Goal: Information Seeking & Learning: Learn about a topic

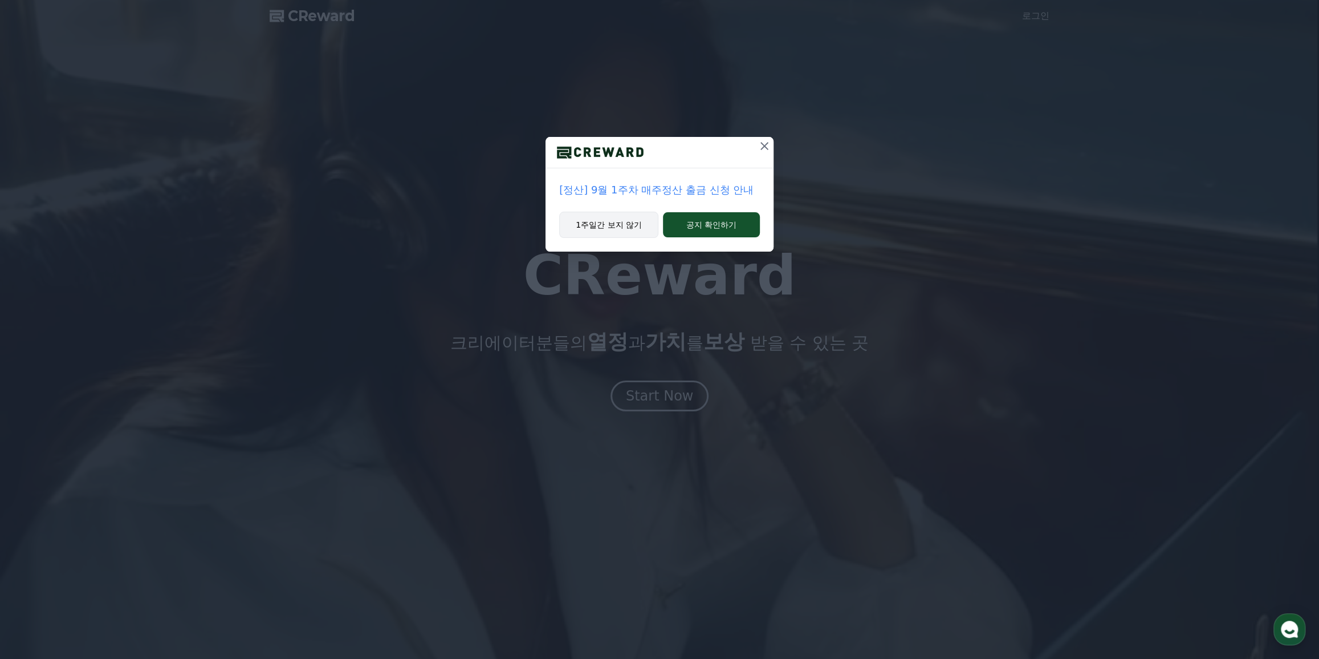
click at [640, 223] on button "1주일간 보지 않기" at bounding box center [608, 225] width 99 height 26
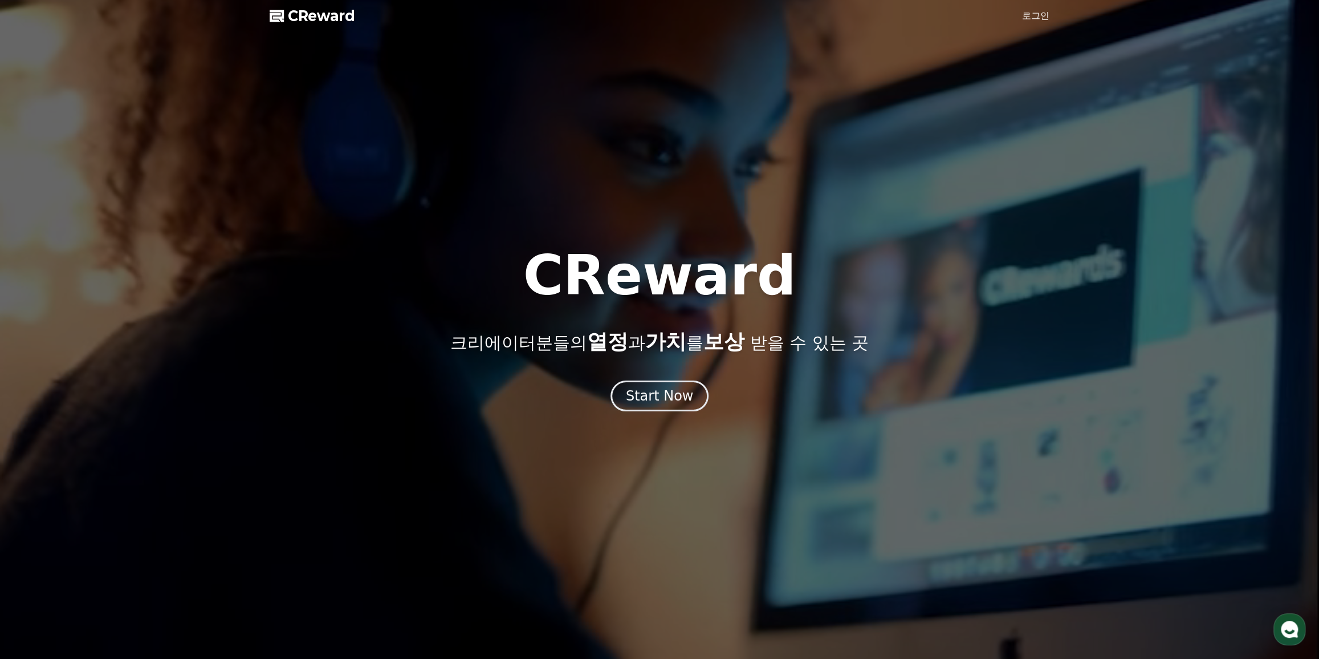
click at [1037, 22] on link "로그인" at bounding box center [1035, 16] width 27 height 14
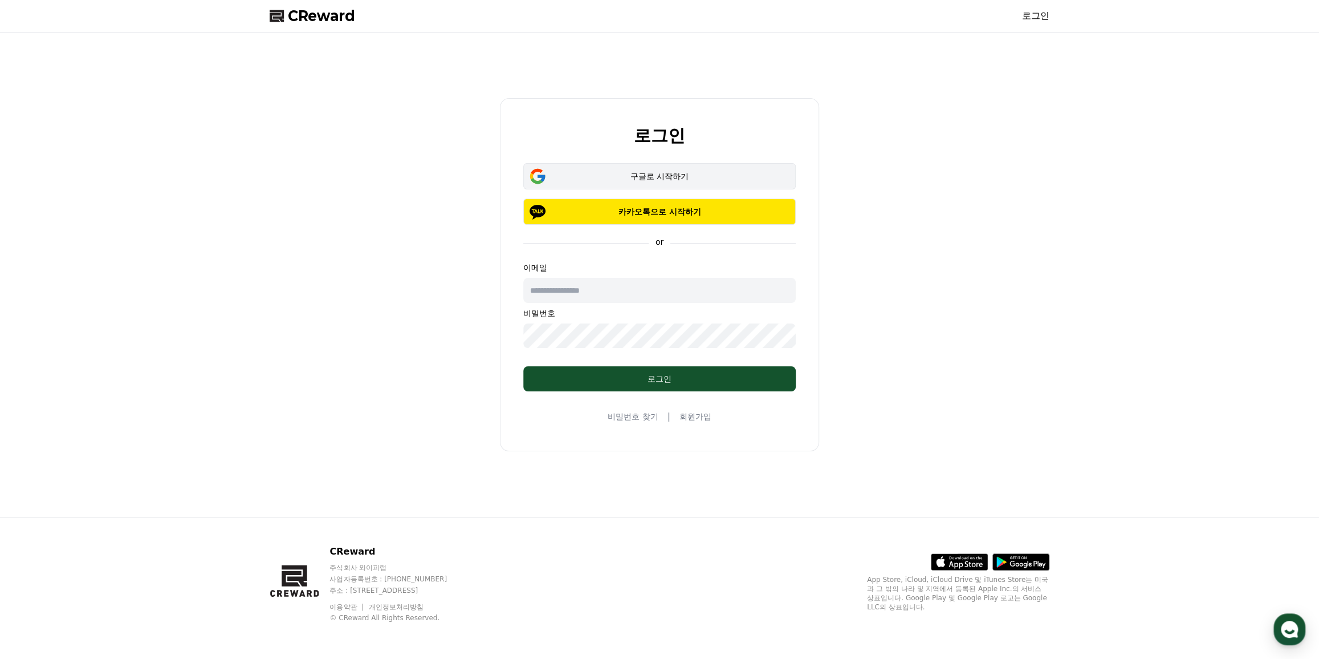
click at [658, 169] on button "구글로 시작하기" at bounding box center [659, 176] width 273 height 26
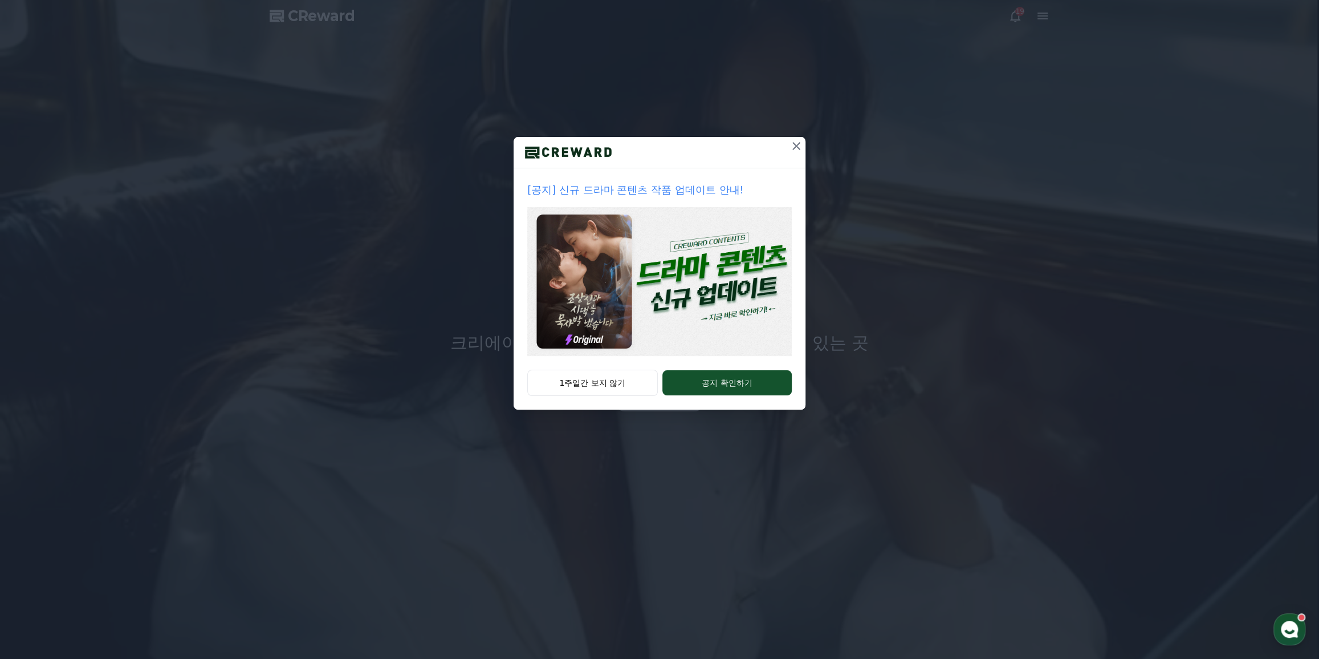
click at [693, 285] on img at bounding box center [659, 281] width 265 height 149
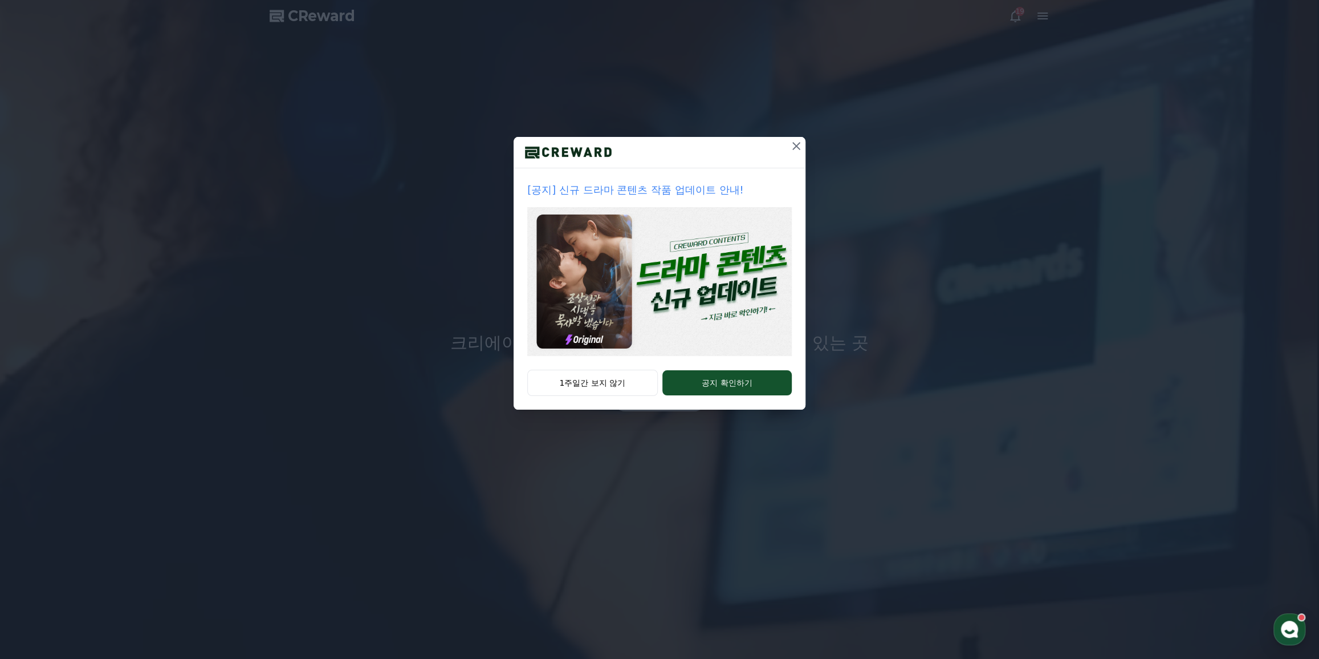
click at [697, 259] on img at bounding box center [659, 281] width 265 height 149
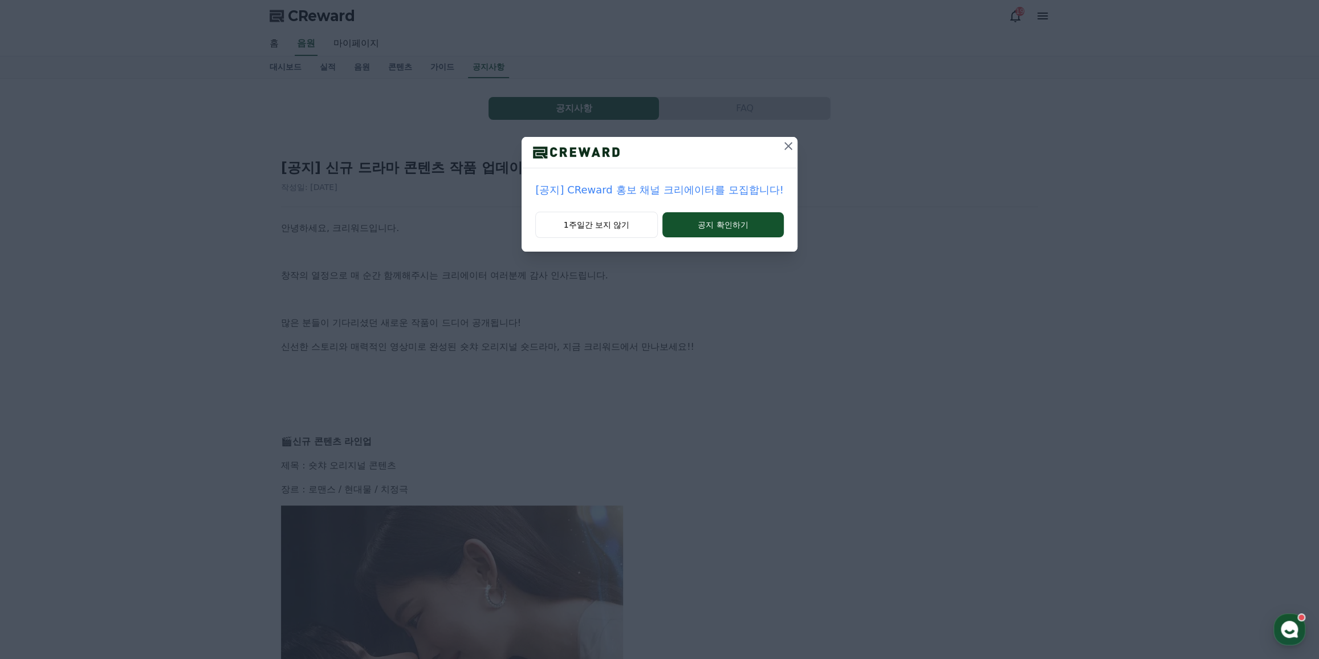
click at [782, 152] on icon at bounding box center [789, 146] width 14 height 14
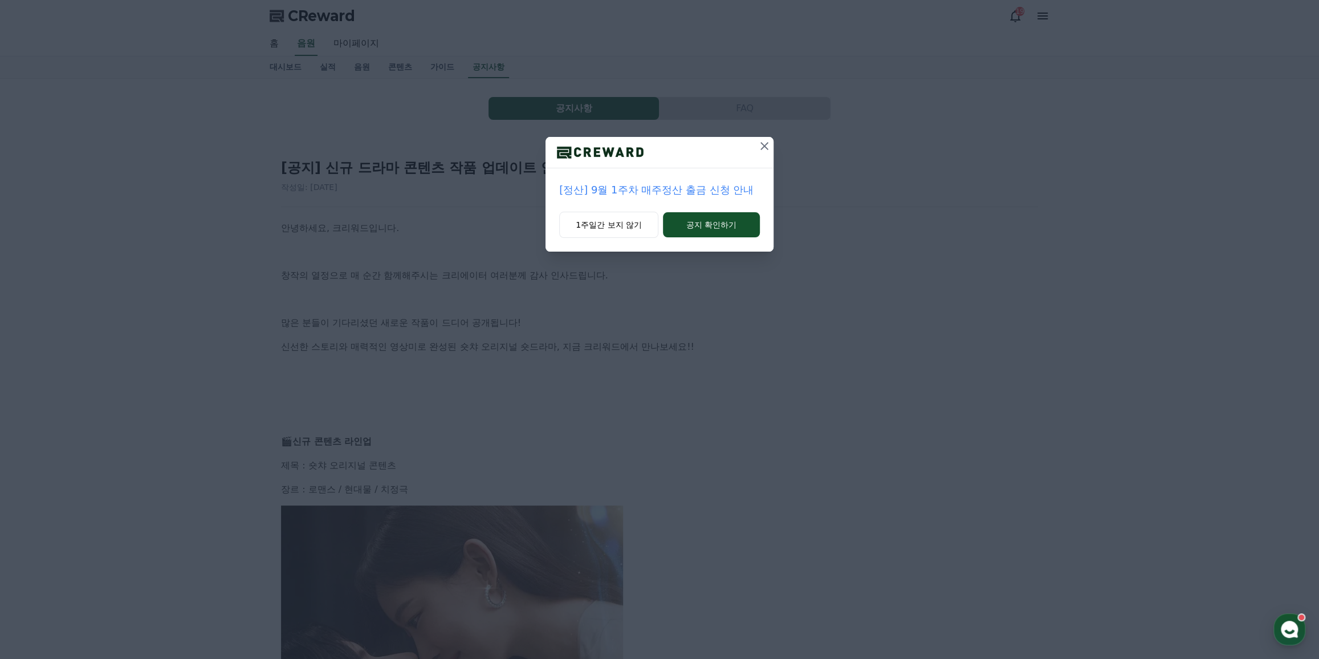
click at [782, 149] on div "[정산] 9월 1주차 매주정산 출금 신청 안내 1주일간 보지 않기 공지 확인하기" at bounding box center [659, 135] width 1319 height 270
click at [765, 141] on icon at bounding box center [765, 146] width 14 height 14
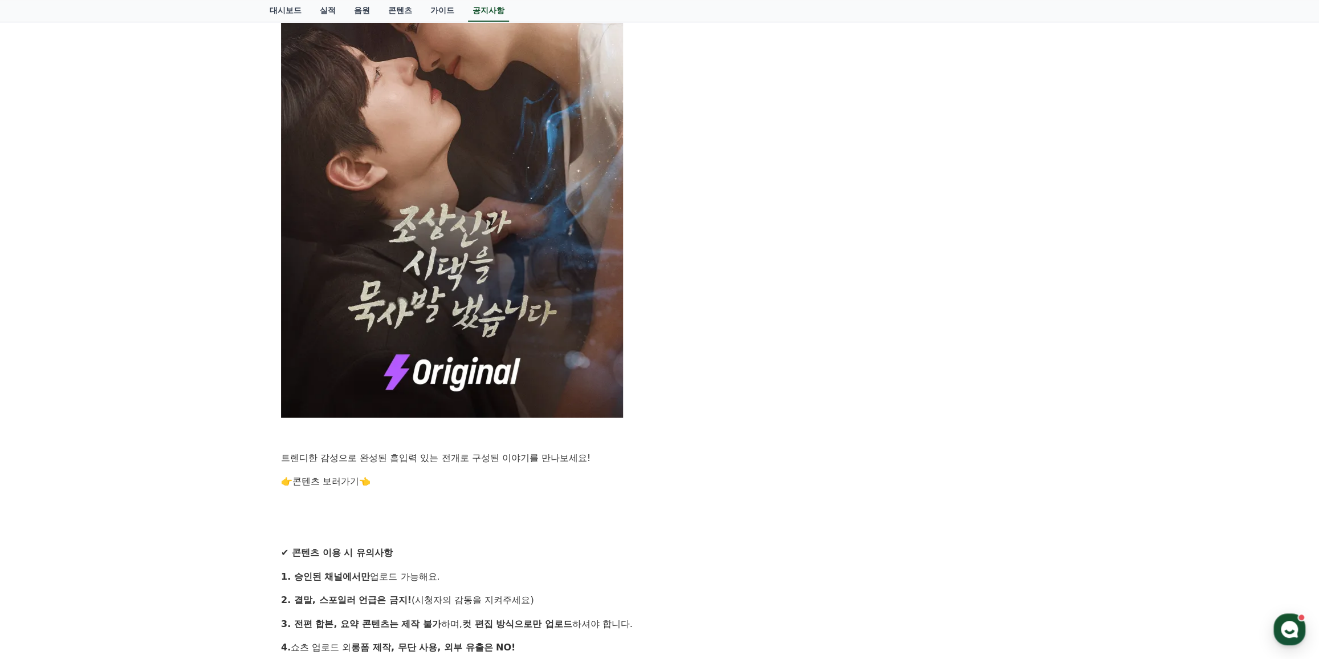
scroll to position [117, 0]
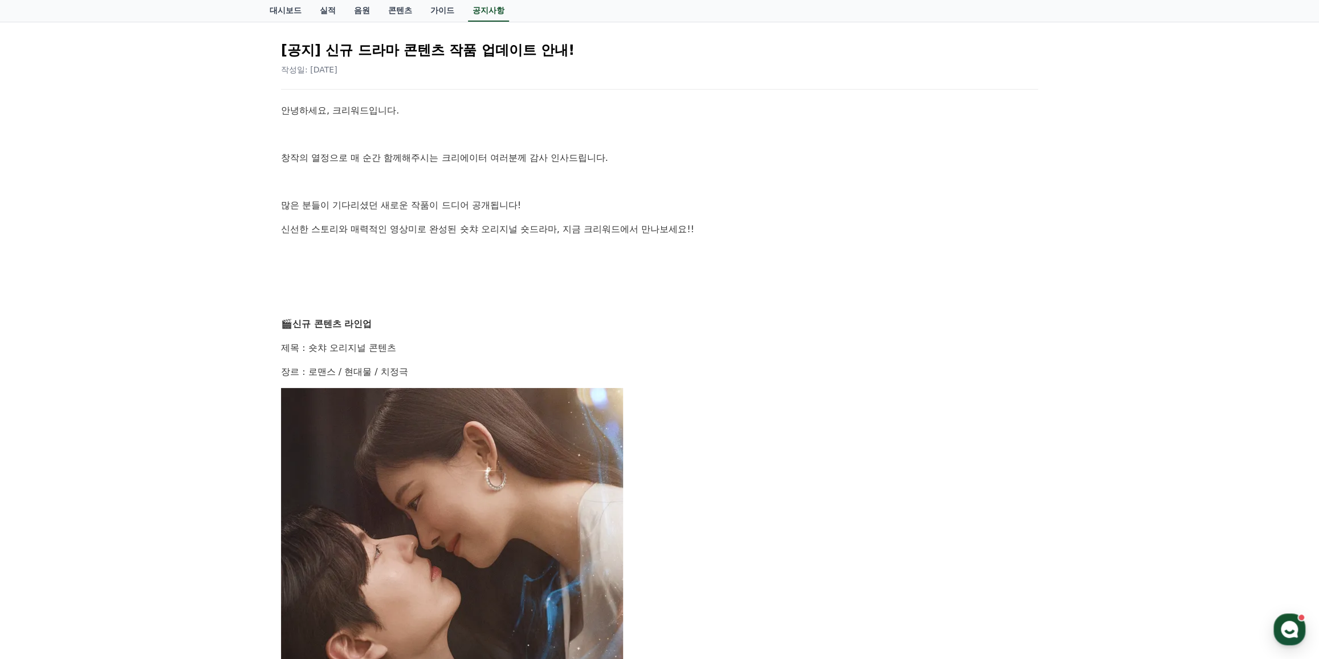
drag, startPoint x: 563, startPoint y: 222, endPoint x: 552, endPoint y: 188, distance: 35.7
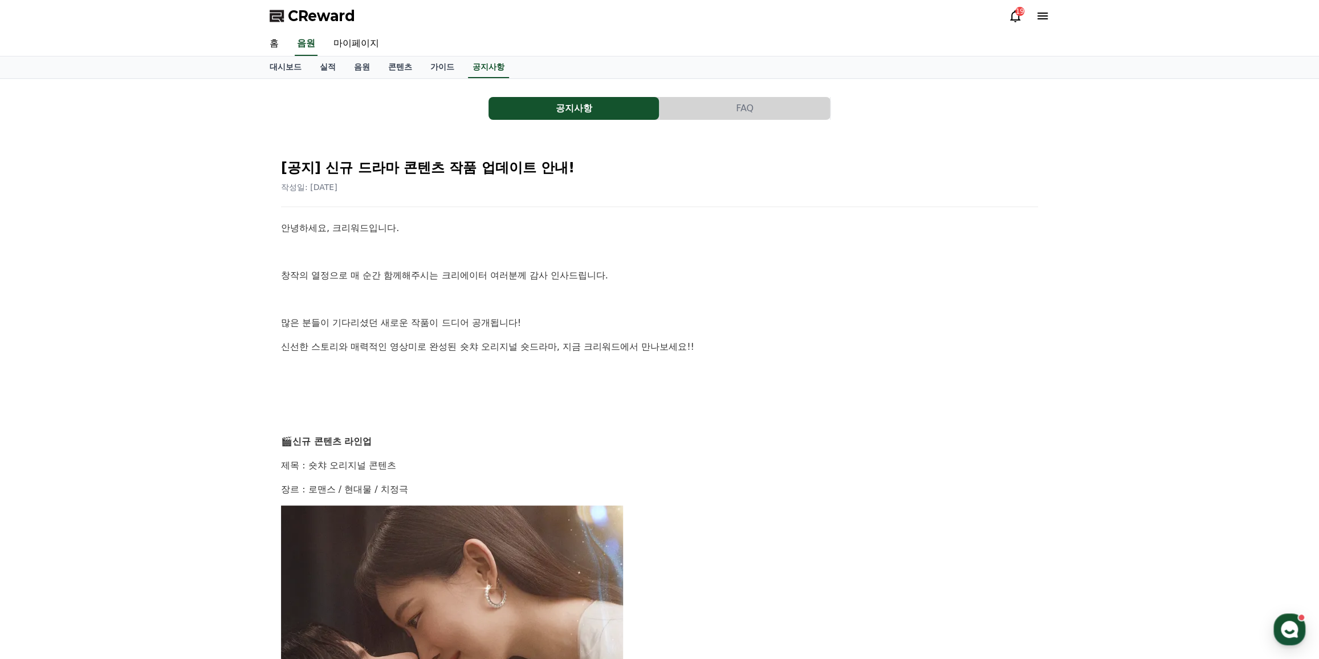
drag, startPoint x: 456, startPoint y: 196, endPoint x: 402, endPoint y: 121, distance: 92.3
click at [405, 68] on link "콘텐츠" at bounding box center [400, 67] width 42 height 22
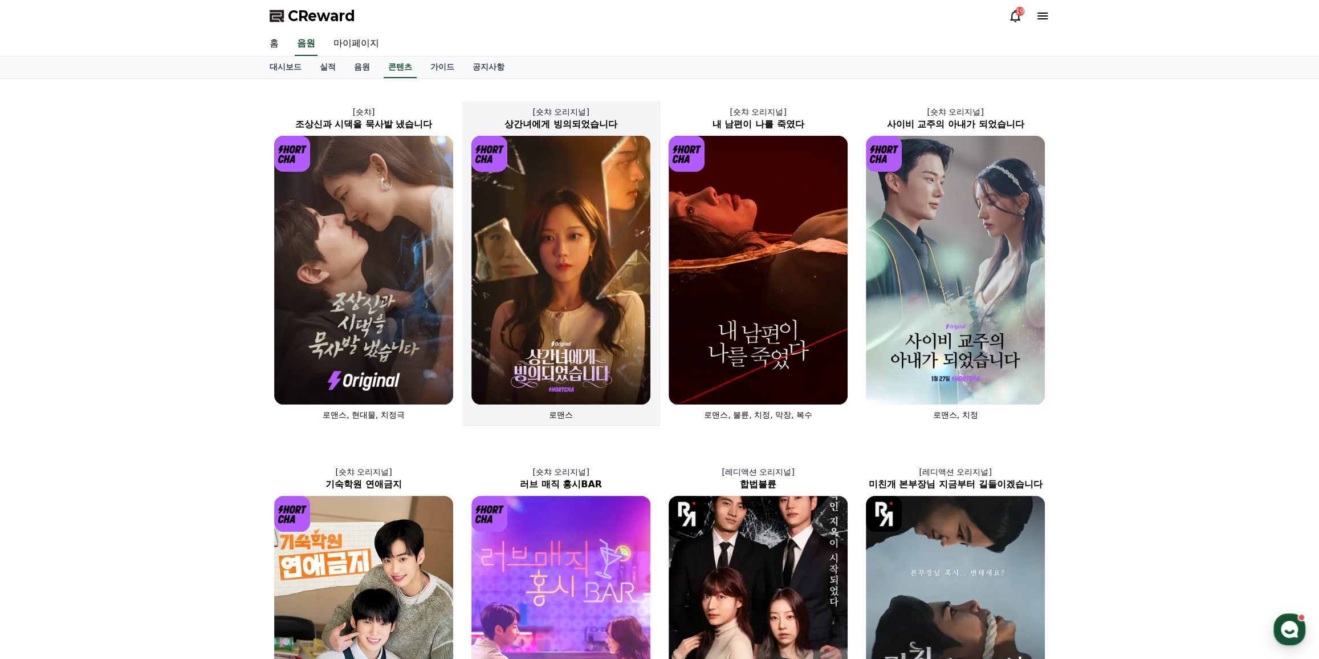
drag, startPoint x: 579, startPoint y: 479, endPoint x: 477, endPoint y: 209, distance: 288.6
click at [445, 65] on link "가이드" at bounding box center [442, 67] width 42 height 22
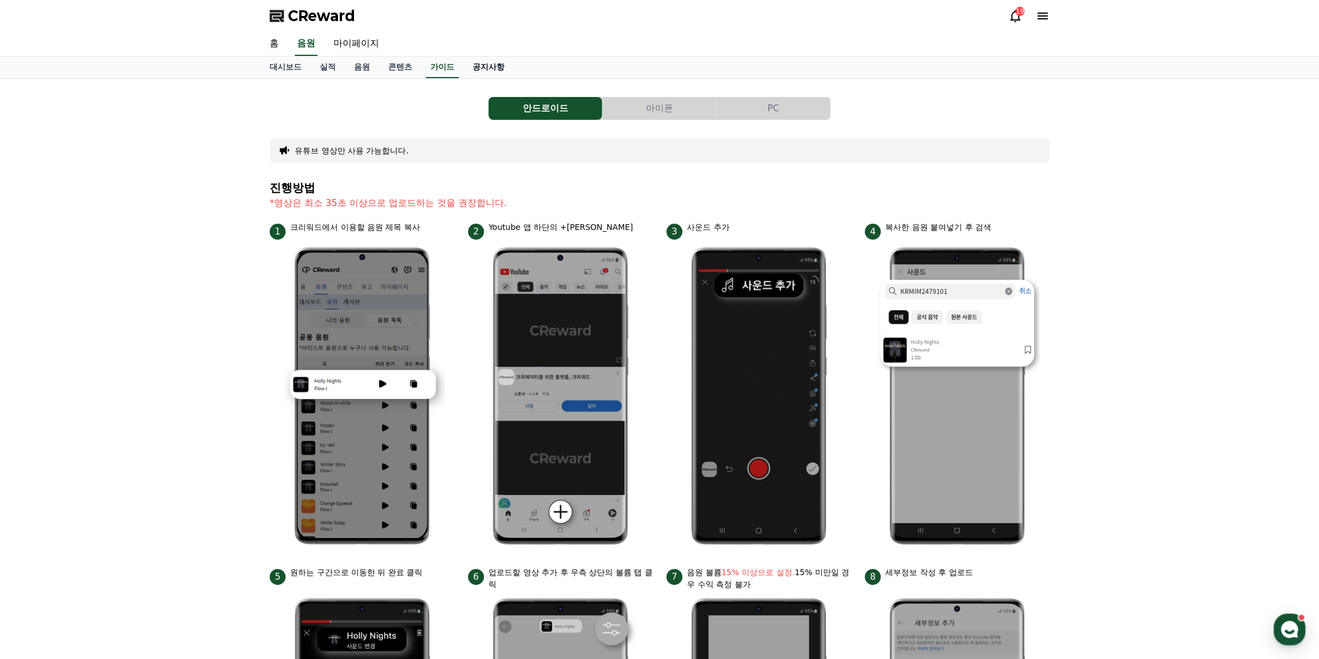
click at [493, 70] on link "공지사항" at bounding box center [489, 67] width 50 height 22
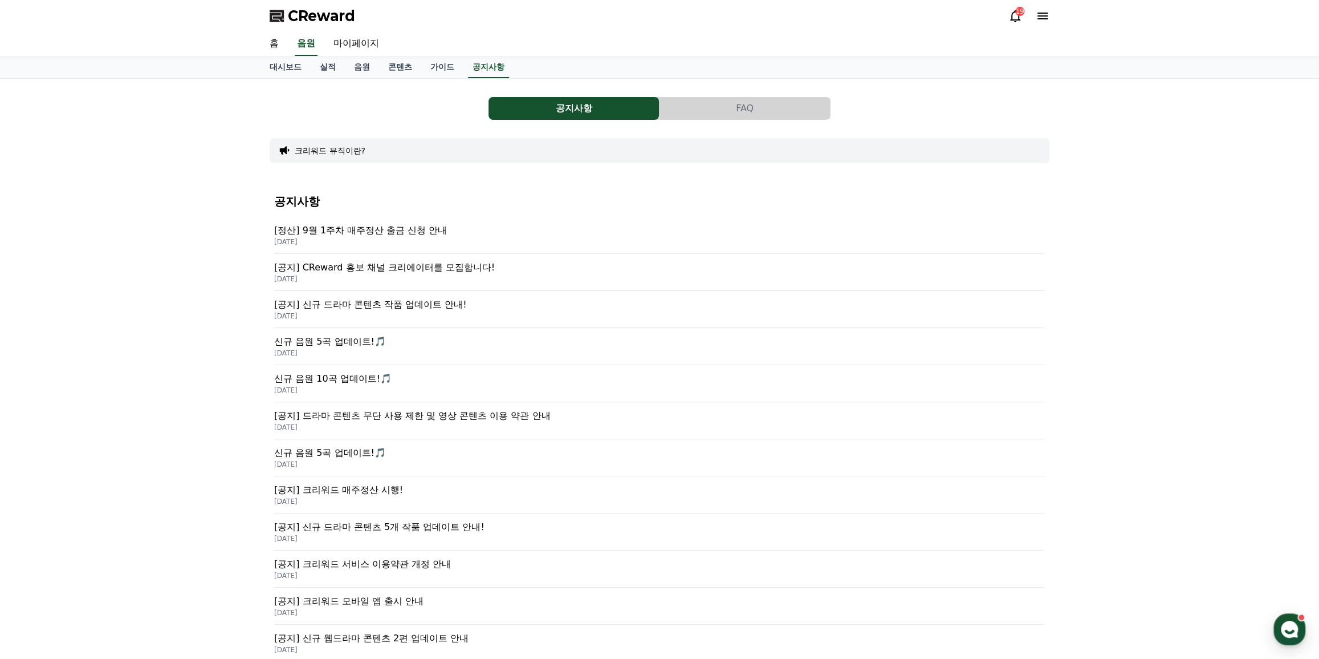
click at [410, 307] on p "[공지] 신규 드라마 콘텐츠 작품 업데이트 안내!" at bounding box center [659, 305] width 771 height 14
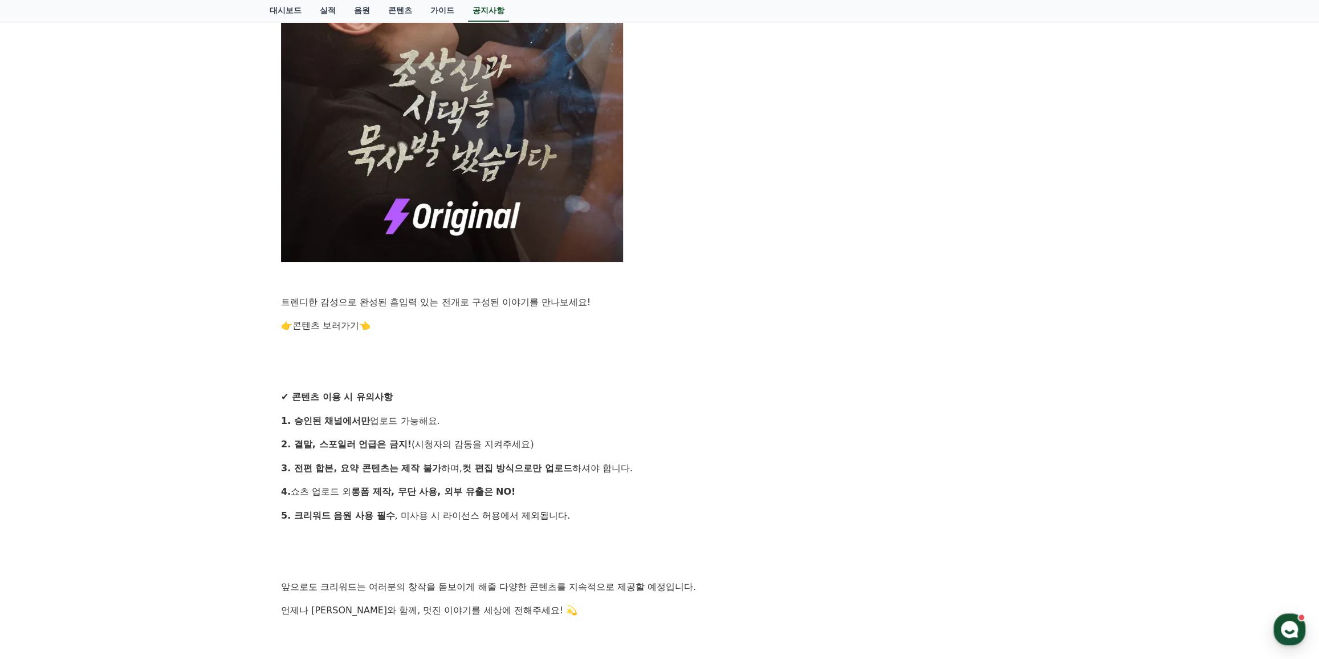
scroll to position [999, 0]
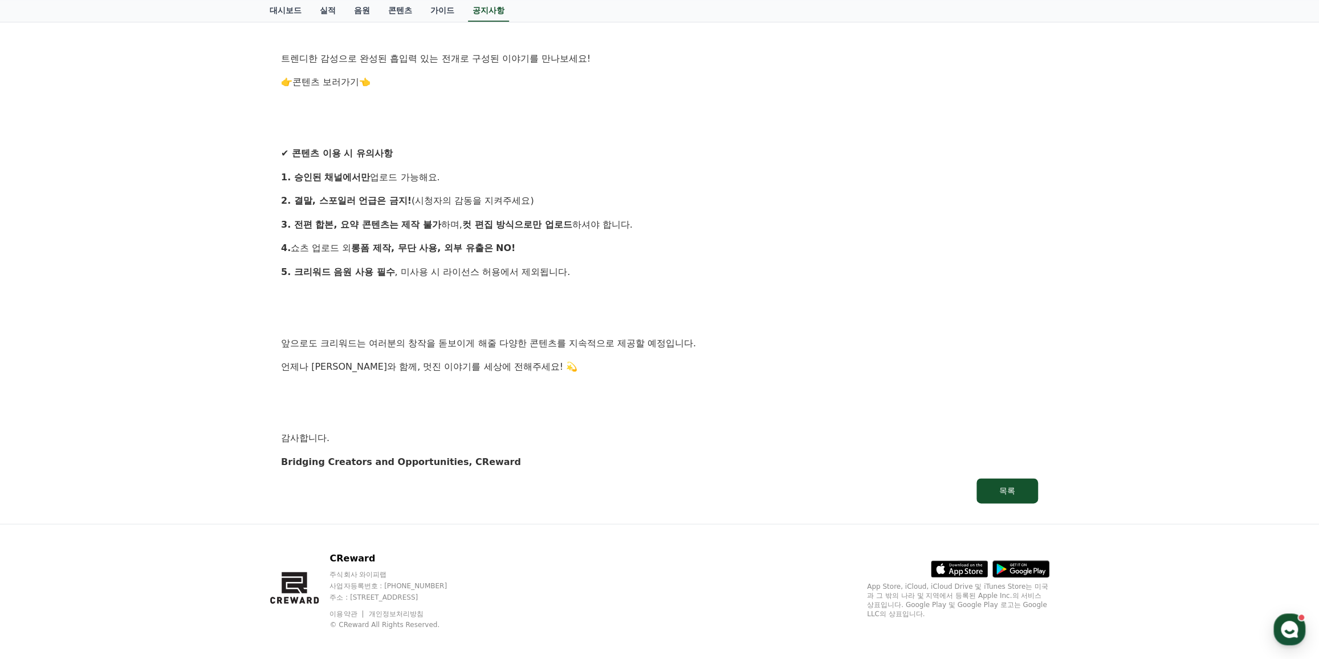
drag, startPoint x: 749, startPoint y: 365, endPoint x: 765, endPoint y: 434, distance: 70.8
